Goal: Check status: Check status

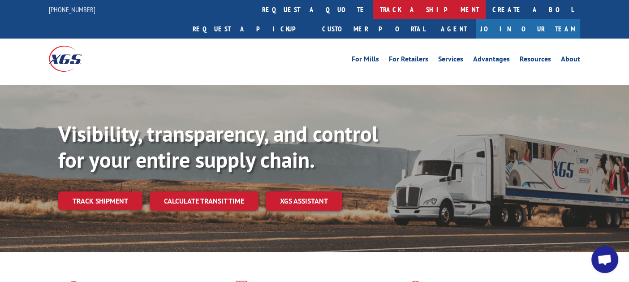
click at [373, 9] on link "track a shipment" at bounding box center [429, 9] width 112 height 19
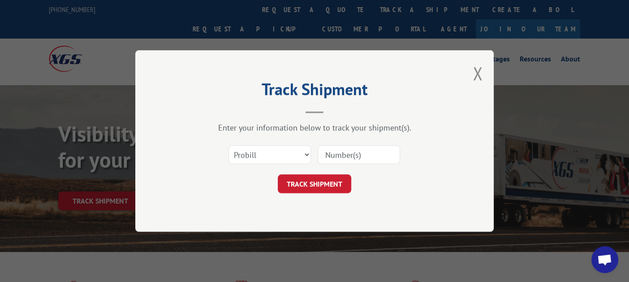
click at [348, 156] on input at bounding box center [359, 154] width 82 height 19
paste input "2852360"
type input "2852360"
click at [314, 181] on button "TRACK SHIPMENT" at bounding box center [315, 183] width 74 height 19
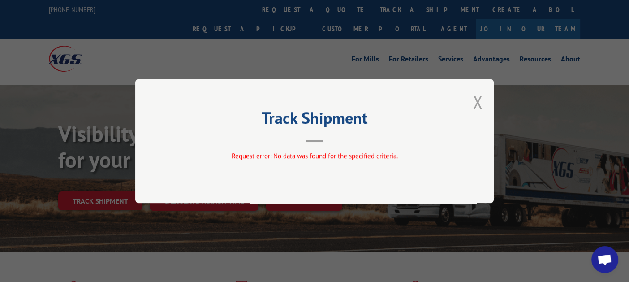
click at [475, 104] on button "Close modal" at bounding box center [478, 102] width 10 height 24
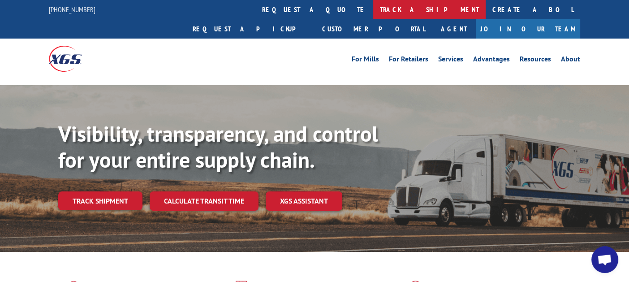
click at [373, 15] on link "track a shipment" at bounding box center [429, 9] width 112 height 19
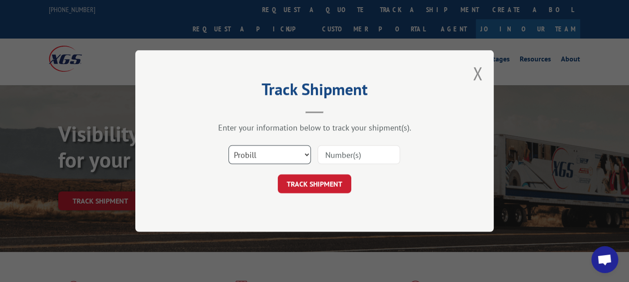
click at [274, 149] on select "Select category... Probill BOL PO" at bounding box center [270, 154] width 82 height 19
select select "bol"
click at [229, 145] on select "Select category... Probill BOL PO" at bounding box center [270, 154] width 82 height 19
click at [368, 152] on input at bounding box center [359, 154] width 82 height 19
paste input "2852360"
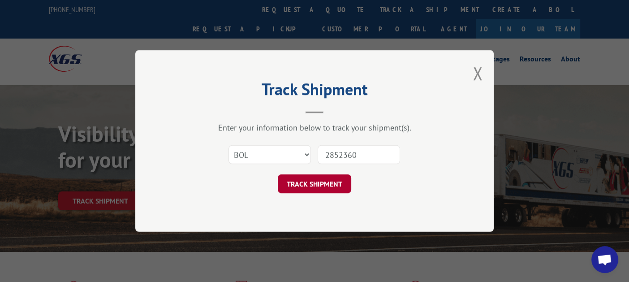
type input "2852360"
click at [325, 177] on button "TRACK SHIPMENT" at bounding box center [315, 183] width 74 height 19
